Goal: Information Seeking & Learning: Learn about a topic

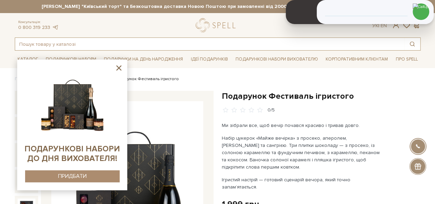
click at [94, 45] on input "text" at bounding box center [209, 44] width 389 height 12
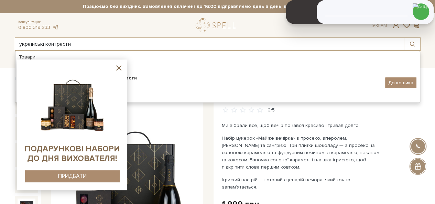
type input "українські контрасти"
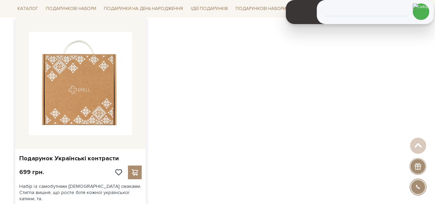
scroll to position [138, 0]
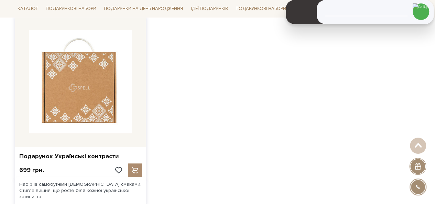
click at [94, 106] on img at bounding box center [80, 81] width 103 height 103
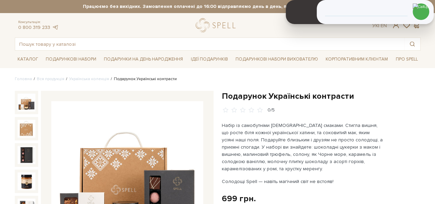
click at [243, 97] on h1 "Подарунок Українські контрасти" at bounding box center [321, 96] width 199 height 11
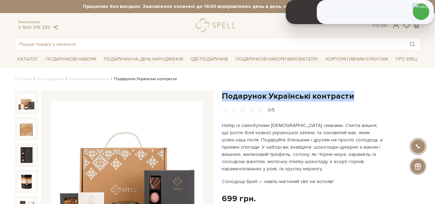
drag, startPoint x: 243, startPoint y: 97, endPoint x: 350, endPoint y: 91, distance: 107.4
click at [350, 91] on h1 "Подарунок Українські контрасти" at bounding box center [321, 96] width 199 height 11
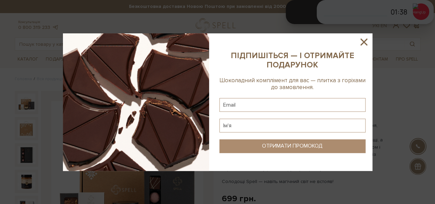
click at [367, 40] on icon at bounding box center [364, 42] width 12 height 12
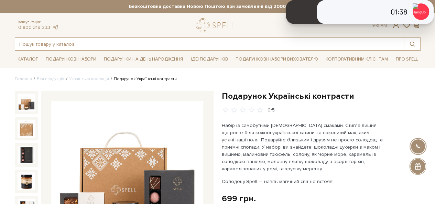
click at [176, 44] on input "text" at bounding box center [209, 44] width 389 height 12
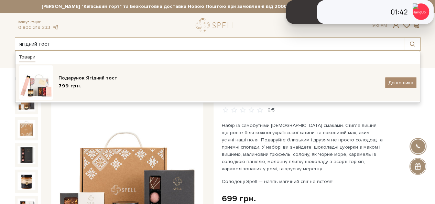
type input "ягідний тост"
click at [159, 72] on div "Подарунок Ягідний тост 799 грн. До кошика" at bounding box center [217, 82] width 397 height 34
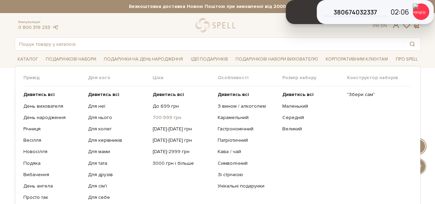
click at [164, 118] on link "700-999 грн" at bounding box center [182, 118] width 59 height 6
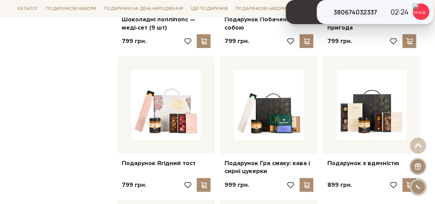
scroll to position [653, 0]
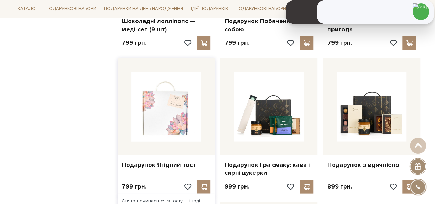
click at [170, 116] on img at bounding box center [166, 107] width 70 height 70
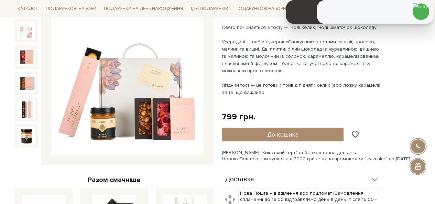
scroll to position [62, 0]
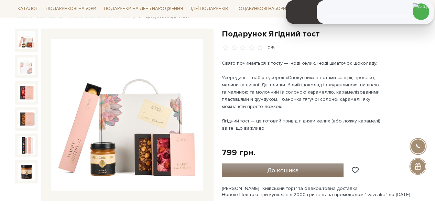
click at [274, 172] on span "До кошика" at bounding box center [282, 170] width 31 height 8
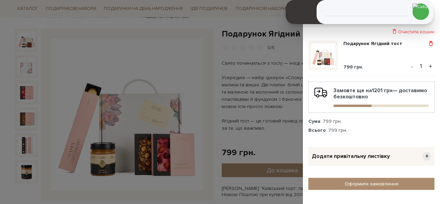
click at [433, 41] on span at bounding box center [430, 44] width 7 height 6
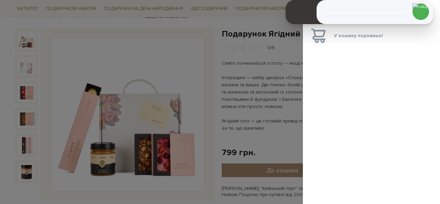
click at [257, 110] on div at bounding box center [220, 102] width 440 height 204
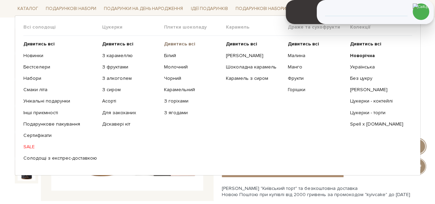
click at [174, 42] on b "Дивитись всі" at bounding box center [179, 44] width 31 height 6
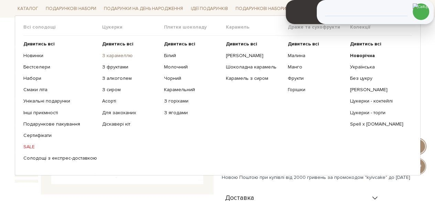
drag, startPoint x: 118, startPoint y: 45, endPoint x: 135, endPoint y: 57, distance: 20.6
click at [118, 45] on b "Дивитись всі" at bounding box center [117, 44] width 31 height 6
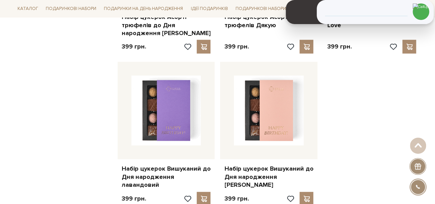
scroll to position [928, 0]
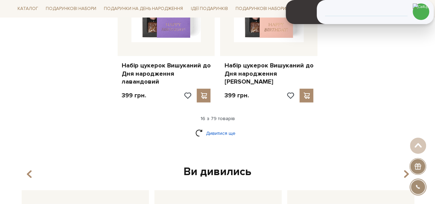
click at [217, 127] on link "Дивитися ще" at bounding box center [217, 133] width 45 height 12
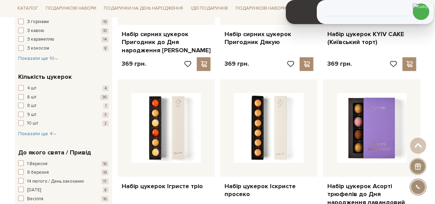
scroll to position [516, 0]
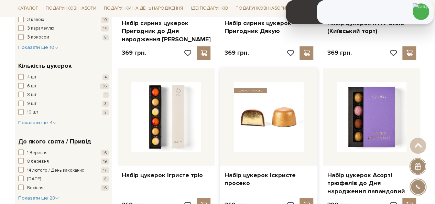
click at [275, 117] on img at bounding box center [269, 117] width 70 height 70
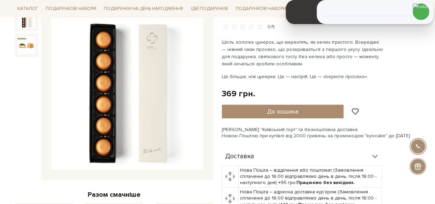
scroll to position [69, 0]
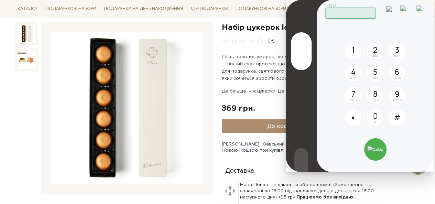
click at [412, 10] on img at bounding box center [406, 12] width 13 height 12
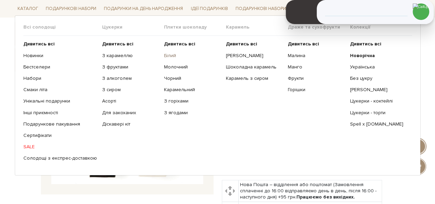
click at [168, 55] on link "Білий" at bounding box center [192, 55] width 57 height 6
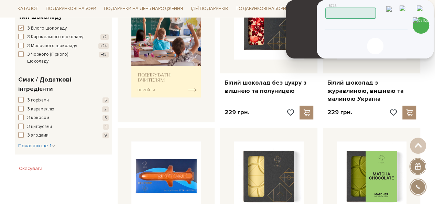
scroll to position [275, 0]
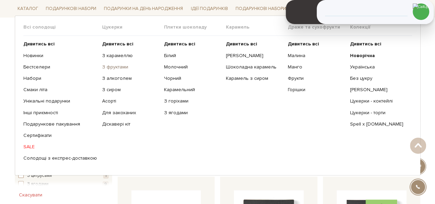
click at [119, 68] on link "З фруктами" at bounding box center [130, 67] width 57 height 6
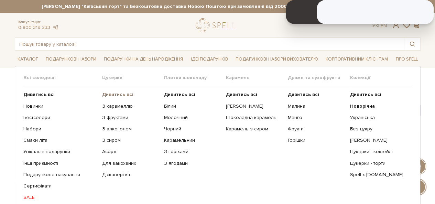
click at [108, 95] on b "Дивитись всі" at bounding box center [117, 94] width 31 height 6
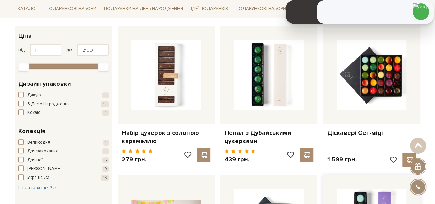
scroll to position [69, 0]
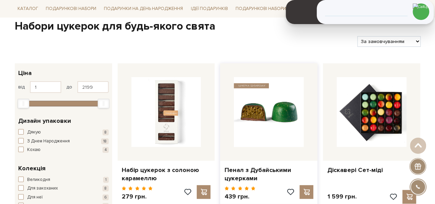
click at [279, 102] on img at bounding box center [269, 112] width 70 height 70
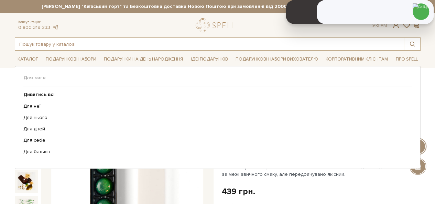
click at [105, 46] on input "text" at bounding box center [209, 44] width 389 height 12
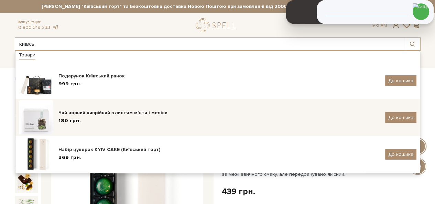
scroll to position [3, 0]
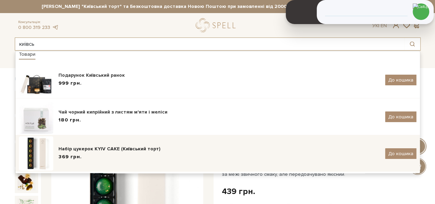
type input "київсь"
click at [126, 150] on div "Набір цукерок KYIV CAKE (Київський торт)" at bounding box center [219, 148] width 322 height 7
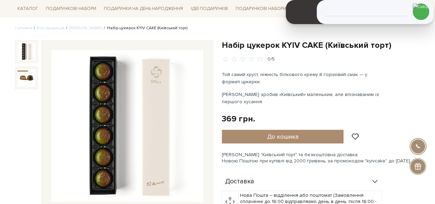
scroll to position [64, 0]
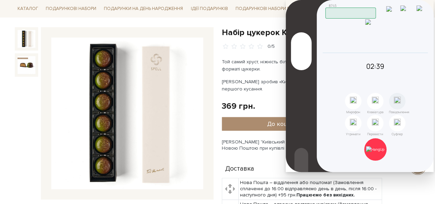
click at [411, 10] on img at bounding box center [406, 12] width 13 height 12
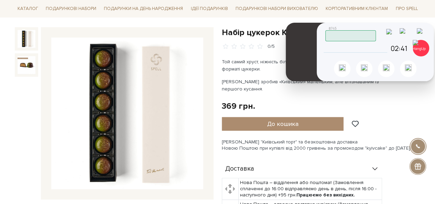
drag, startPoint x: 312, startPoint y: 4, endPoint x: 312, endPoint y: 27, distance: 23.0
click at [312, 27] on header at bounding box center [306, 52] width 40 height 58
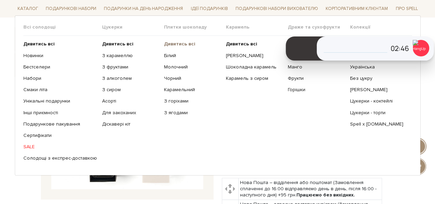
click at [172, 44] on b "Дивитись всі" at bounding box center [179, 44] width 31 height 6
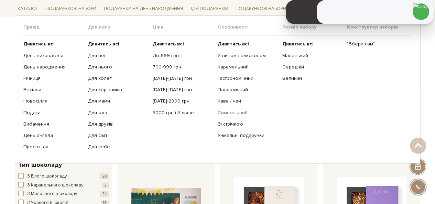
scroll to position [34, 0]
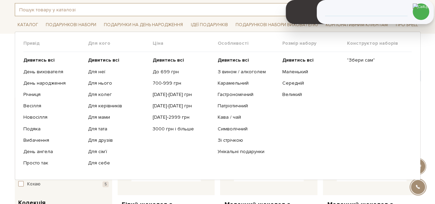
click at [68, 7] on input "text" at bounding box center [209, 9] width 389 height 12
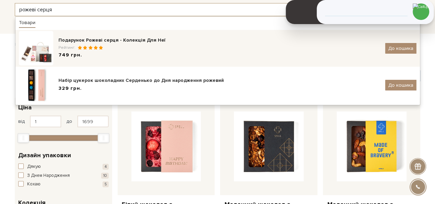
type input "рожеві серця"
click at [142, 53] on div "749 грн." at bounding box center [219, 55] width 322 height 7
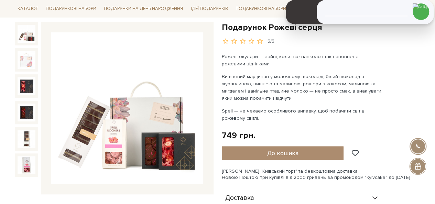
click at [238, 28] on h1 "Подарунок Рожеві серця" at bounding box center [321, 27] width 199 height 11
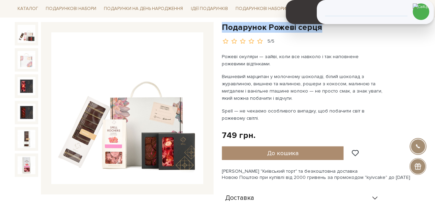
drag, startPoint x: 238, startPoint y: 28, endPoint x: 315, endPoint y: 30, distance: 77.7
click at [315, 30] on h1 "Подарунок Рожеві серця" at bounding box center [321, 27] width 199 height 11
copy h1 "Подарунок Рожеві серця"
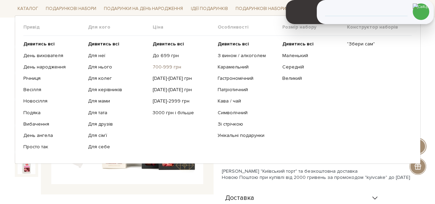
click at [168, 65] on link "700-999 грн" at bounding box center [182, 67] width 59 height 6
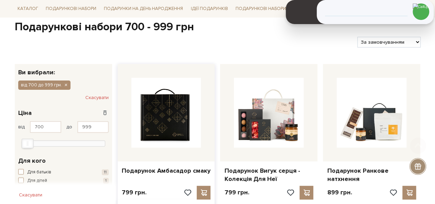
scroll to position [69, 0]
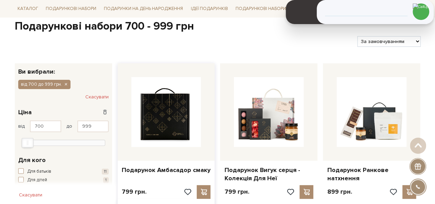
click at [179, 112] on img at bounding box center [166, 112] width 70 height 70
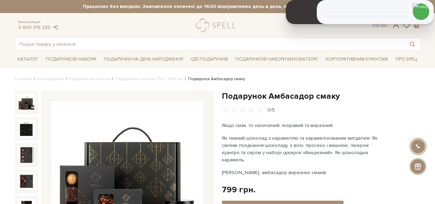
click at [243, 97] on h1 "Подарунок Амбасадор смаку" at bounding box center [321, 96] width 199 height 11
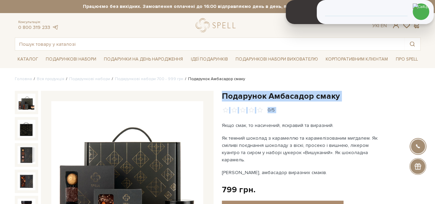
drag, startPoint x: 243, startPoint y: 97, endPoint x: 325, endPoint y: 104, distance: 82.2
click at [325, 104] on div "Подарунок Амбасадор смаку 0/5" at bounding box center [321, 102] width 199 height 23
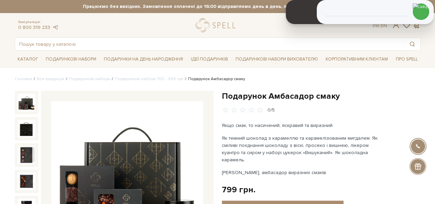
click at [248, 94] on h1 "Подарунок Амбасадор смаку" at bounding box center [321, 96] width 199 height 11
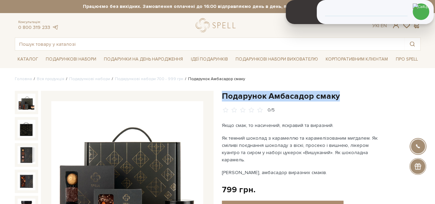
drag, startPoint x: 248, startPoint y: 94, endPoint x: 325, endPoint y: 100, distance: 76.6
click at [325, 100] on h1 "Подарунок Амбасадор смаку" at bounding box center [321, 96] width 199 height 11
copy h1 "Подарунок Амбасадор смаку"
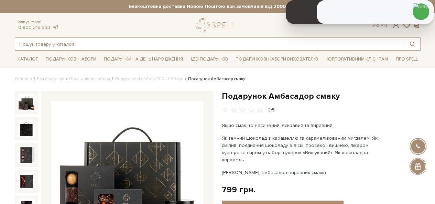
click at [124, 44] on input "text" at bounding box center [209, 44] width 389 height 12
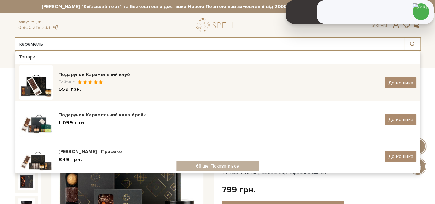
type input "карамель"
click at [138, 71] on div "Подарунок Карамельний клуб" at bounding box center [219, 74] width 322 height 7
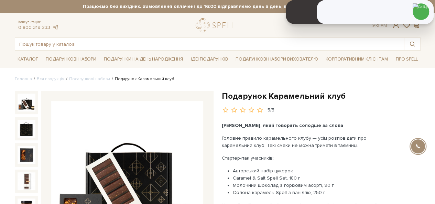
click at [239, 99] on h1 "Подарунок Карамельний клуб" at bounding box center [321, 96] width 199 height 11
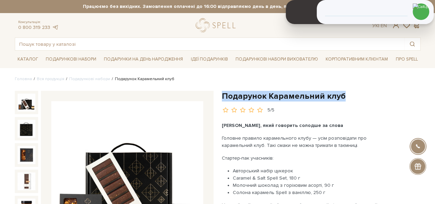
drag, startPoint x: 239, startPoint y: 99, endPoint x: 330, endPoint y: 99, distance: 91.1
click at [330, 99] on h1 "Подарунок Карамельний клуб" at bounding box center [321, 96] width 199 height 11
copy h1 "Подарунок Карамельний клуб"
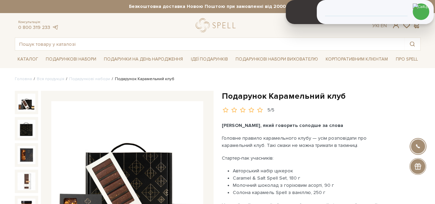
click at [163, 37] on div "Консультація: 0 800 319 233 Ук | En | #карамель #печиво #Колекція до Дня Народж…" at bounding box center [218, 34] width 414 height 32
click at [163, 43] on input "text" at bounding box center [209, 44] width 389 height 12
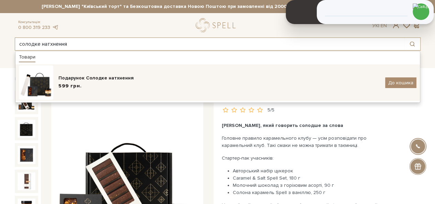
type input "солодке натхнення"
click at [98, 83] on div "599 грн." at bounding box center [219, 86] width 322 height 7
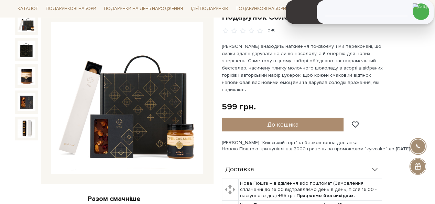
scroll to position [69, 0]
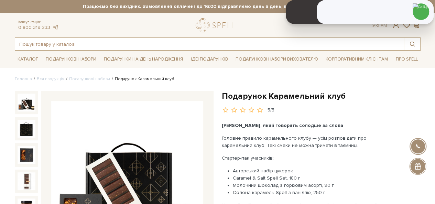
click at [118, 44] on input "text" at bounding box center [209, 44] width 389 height 12
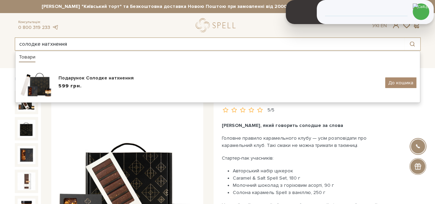
type input "солодке натхнення"
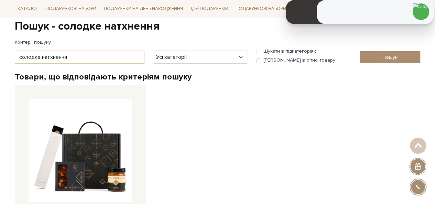
scroll to position [172, 0]
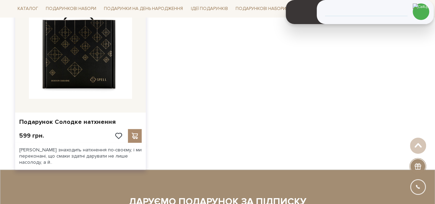
click at [75, 83] on img at bounding box center [80, 47] width 103 height 103
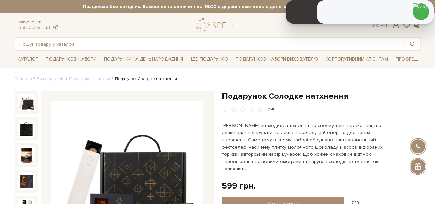
click at [232, 92] on h1 "Подарунок Солодке натхнення" at bounding box center [321, 96] width 199 height 11
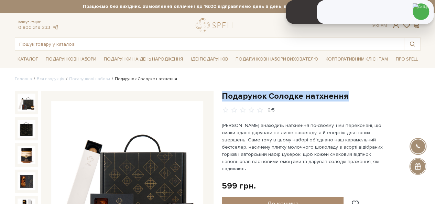
drag, startPoint x: 232, startPoint y: 92, endPoint x: 329, endPoint y: 96, distance: 97.7
click at [329, 96] on h1 "Подарунок Солодке натхнення" at bounding box center [321, 96] width 199 height 11
copy h1 "Подарунок Солодке натхнення"
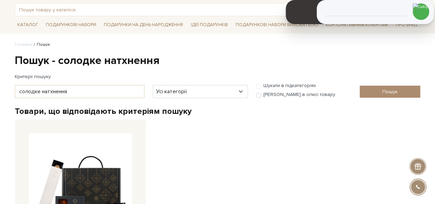
scroll to position [138, 0]
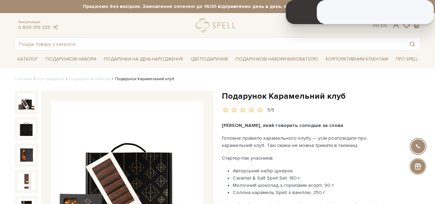
click at [239, 95] on h1 "Подарунок Карамельний клуб" at bounding box center [321, 96] width 199 height 11
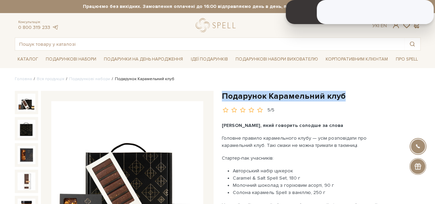
drag, startPoint x: 239, startPoint y: 95, endPoint x: 338, endPoint y: 92, distance: 99.1
click at [338, 92] on h1 "Подарунок Карамельний клуб" at bounding box center [321, 96] width 199 height 11
copy div "Подарунок Карамельний клуб"
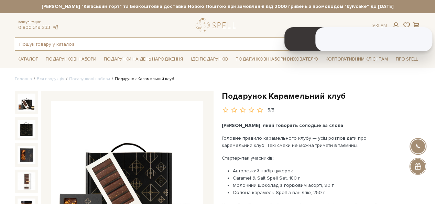
click at [137, 45] on input "text" at bounding box center [209, 44] width 389 height 12
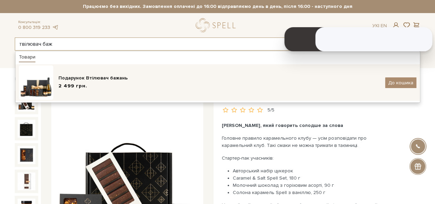
type input "твілювач баж"
click at [139, 83] on div "2 499 грн." at bounding box center [219, 86] width 322 height 7
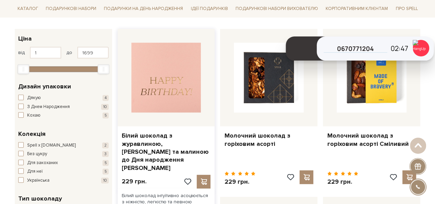
click at [194, 89] on img at bounding box center [166, 78] width 70 height 70
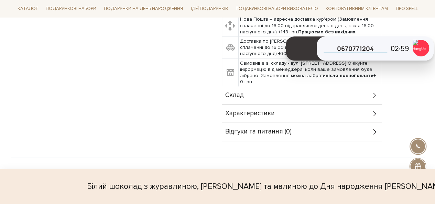
scroll to position [378, 0]
click at [259, 86] on div "Склад" at bounding box center [302, 95] width 160 height 18
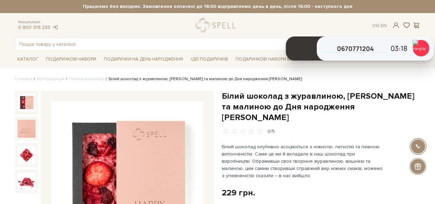
scroll to position [69, 0]
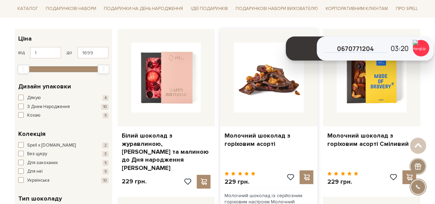
click at [270, 94] on img at bounding box center [269, 78] width 70 height 70
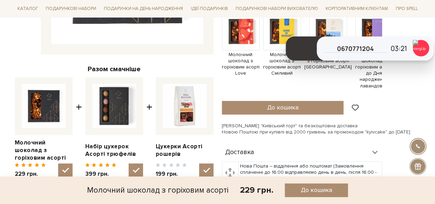
scroll to position [344, 0]
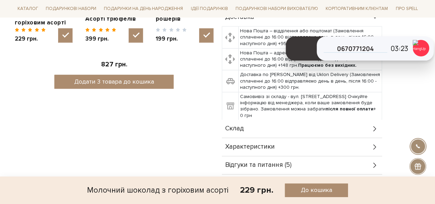
click at [273, 136] on div "Склад" at bounding box center [302, 129] width 160 height 18
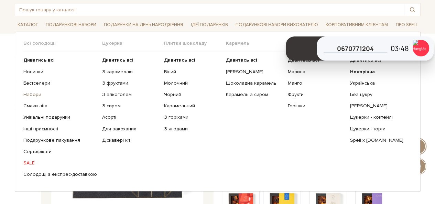
scroll to position [69, 0]
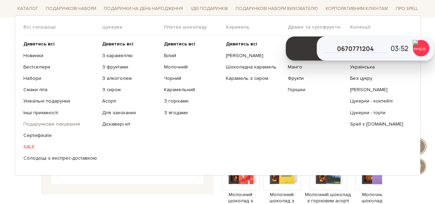
click at [35, 121] on link "Подарункове пакування" at bounding box center [60, 124] width 74 height 6
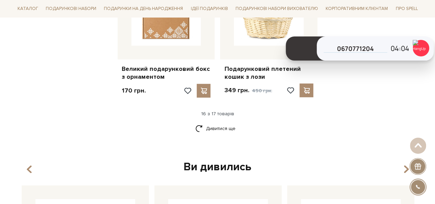
scroll to position [889, 0]
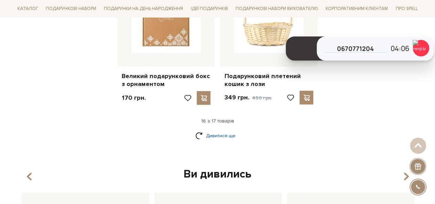
click at [217, 130] on link "Дивитися ще" at bounding box center [217, 136] width 45 height 12
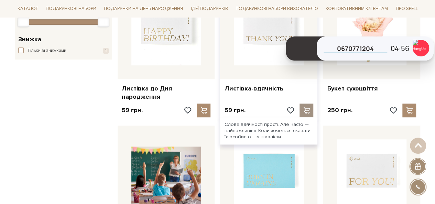
scroll to position [175, 0]
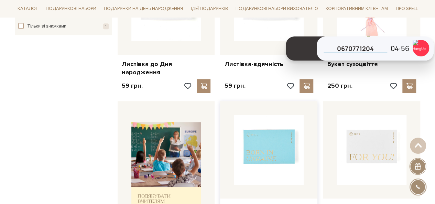
click at [287, 141] on img at bounding box center [269, 150] width 70 height 70
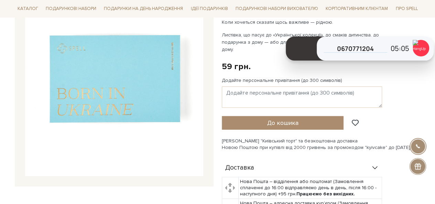
scroll to position [69, 0]
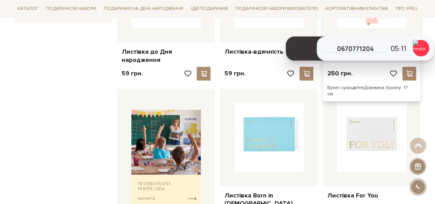
scroll to position [175, 0]
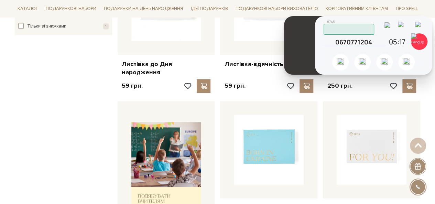
click at [297, 24] on header at bounding box center [304, 45] width 40 height 58
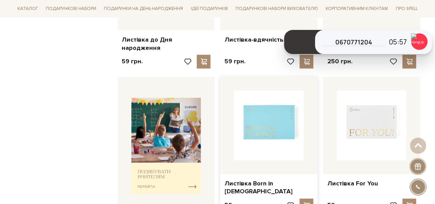
scroll to position [0, 0]
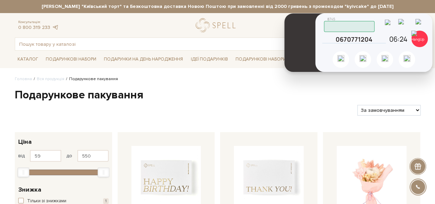
click at [308, 20] on header at bounding box center [304, 42] width 40 height 58
click at [420, 39] on img at bounding box center [419, 39] width 17 height 17
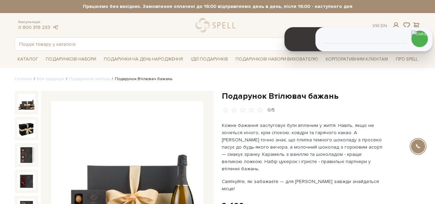
click at [236, 96] on h1 "Подарунок Втілювач бажань" at bounding box center [321, 96] width 199 height 11
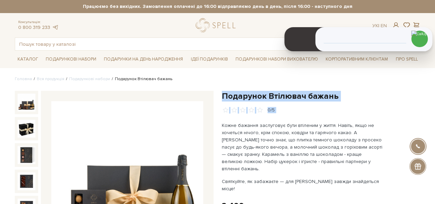
drag, startPoint x: 236, startPoint y: 96, endPoint x: 327, endPoint y: 102, distance: 91.7
click at [327, 102] on div "Подарунок Втілювач бажань 0/5" at bounding box center [321, 102] width 199 height 23
click at [353, 93] on h1 "Подарунок Втілювач бажань" at bounding box center [321, 96] width 199 height 11
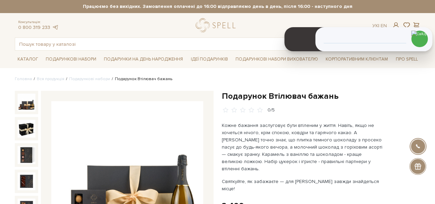
click at [239, 91] on h1 "Подарунок Втілювач бажань" at bounding box center [321, 96] width 199 height 11
click at [282, 95] on h1 "Подарунок Втілювач бажань" at bounding box center [321, 96] width 199 height 11
click at [244, 97] on h1 "Подарунок Втілювач бажань" at bounding box center [321, 96] width 199 height 11
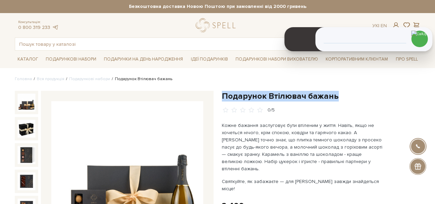
drag, startPoint x: 244, startPoint y: 97, endPoint x: 314, endPoint y: 98, distance: 69.8
click at [314, 98] on h1 "Подарунок Втілювач бажань" at bounding box center [321, 96] width 199 height 11
copy h1 "Подарунок Втілювач бажань"
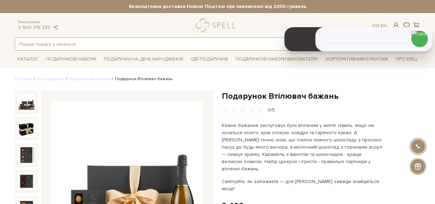
click at [95, 44] on input "text" at bounding box center [209, 44] width 389 height 12
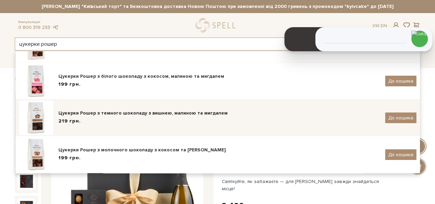
scroll to position [39, 0]
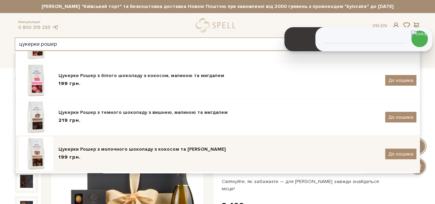
type input "цукерки рошер"
click at [136, 156] on div "199 грн." at bounding box center [219, 157] width 322 height 7
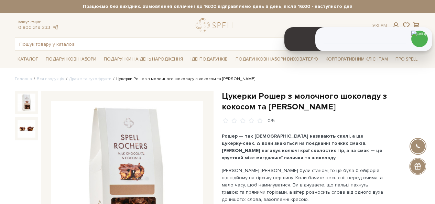
click at [234, 93] on h1 "Цукерки Рошер з молочного шоколаду з кокосом та [PERSON_NAME]" at bounding box center [321, 101] width 199 height 21
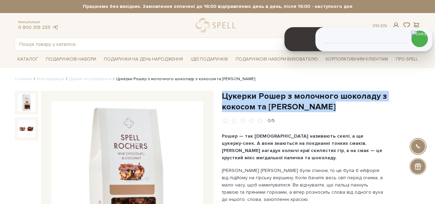
drag, startPoint x: 234, startPoint y: 93, endPoint x: 274, endPoint y: 105, distance: 42.1
click at [274, 105] on h1 "Цукерки Рошер з молочного шоколаду з кокосом та [PERSON_NAME]" at bounding box center [321, 101] width 199 height 21
copy div "Цукерки Рошер з молочного шоколаду з кокосом та [PERSON_NAME]"
